Goal: Information Seeking & Learning: Learn about a topic

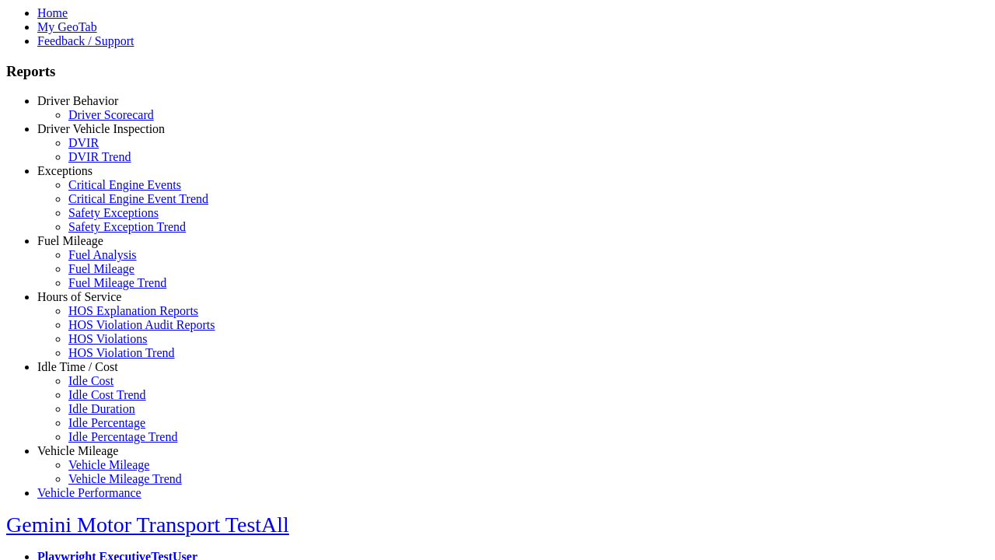
click at [89, 247] on link "Fuel Mileage" at bounding box center [70, 240] width 66 height 13
click at [101, 289] on link "Fuel Mileage Trend" at bounding box center [117, 282] width 98 height 13
select select "**********"
type input "**********"
